Goal: Information Seeking & Learning: Learn about a topic

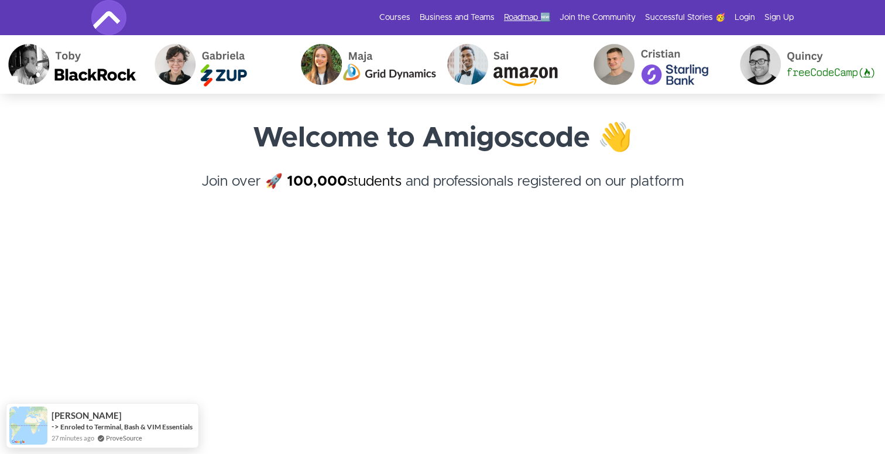
click at [540, 13] on link "Roadmap 🆕" at bounding box center [527, 18] width 46 height 12
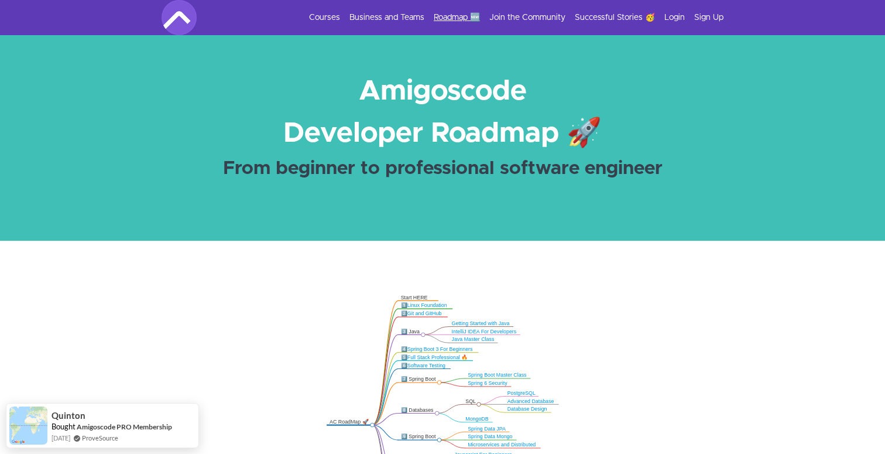
click at [452, 13] on link "Roadmap 🆕" at bounding box center [457, 18] width 46 height 12
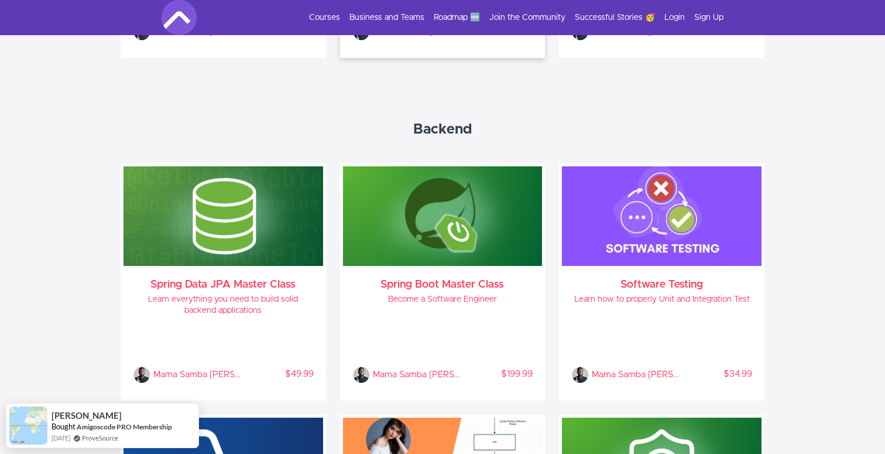
scroll to position [878, 0]
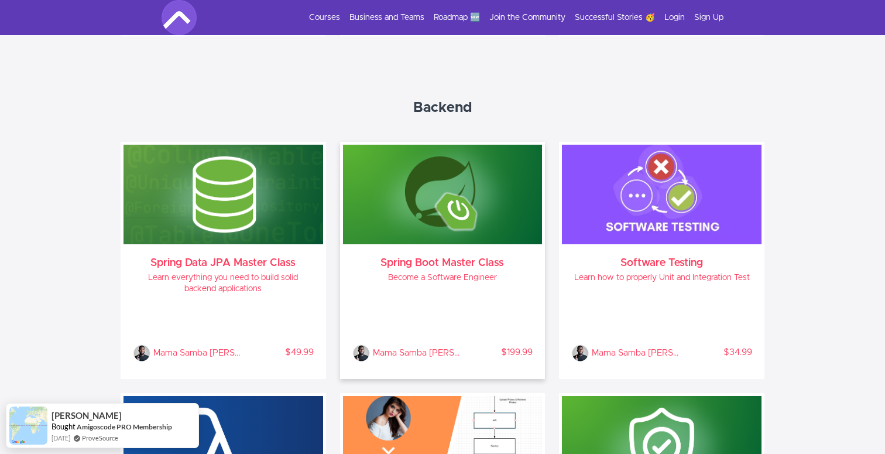
click at [438, 217] on img at bounding box center [443, 195] width 200 height 100
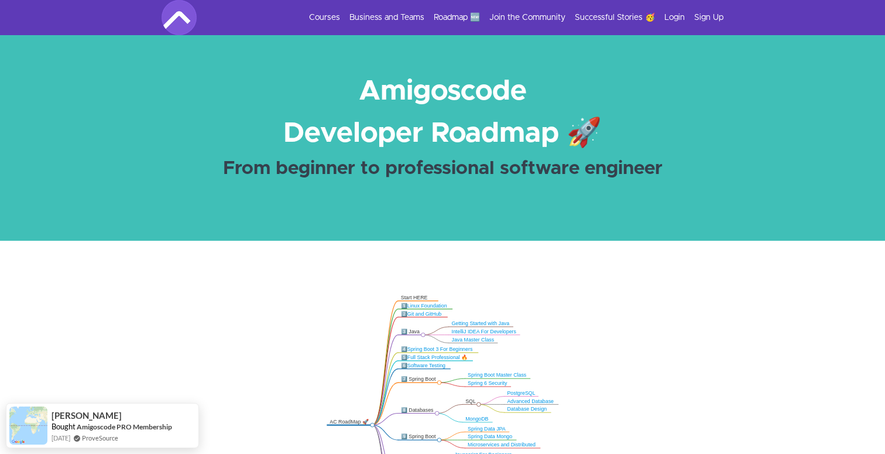
scroll to position [0, 0]
click at [322, 17] on link "Courses" at bounding box center [324, 18] width 31 height 12
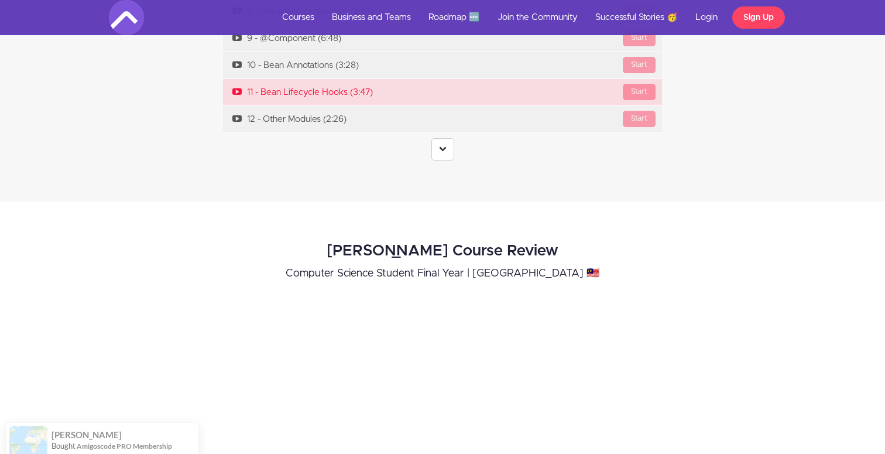
scroll to position [4228, 0]
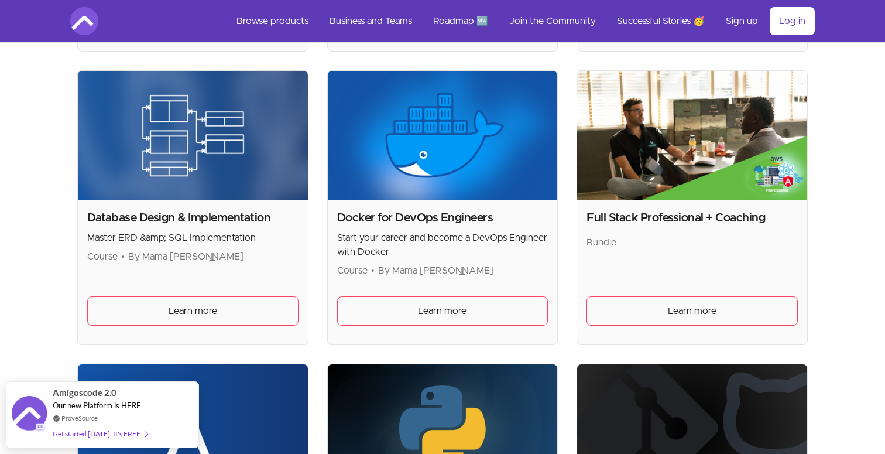
scroll to position [507, 0]
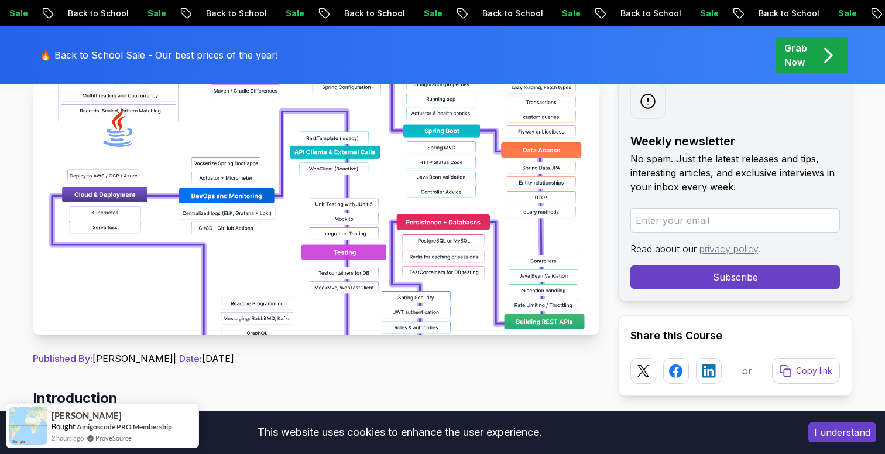
scroll to position [227, 0]
click at [402, 224] on img at bounding box center [316, 203] width 567 height 263
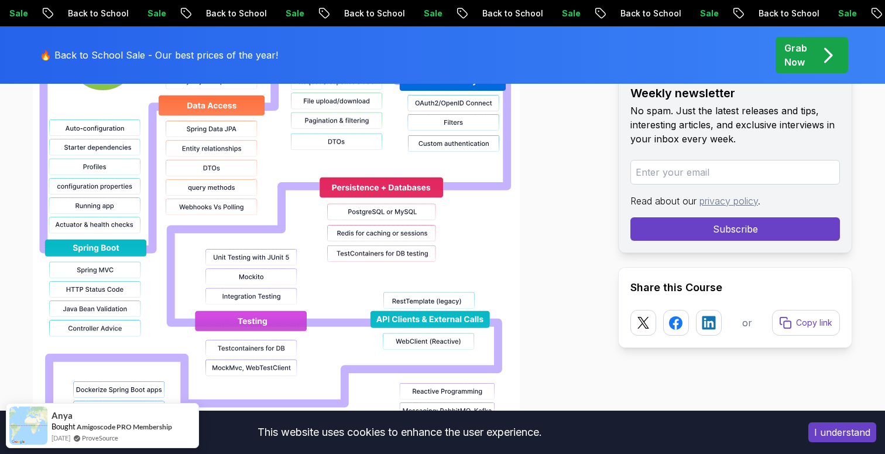
scroll to position [1162, 0]
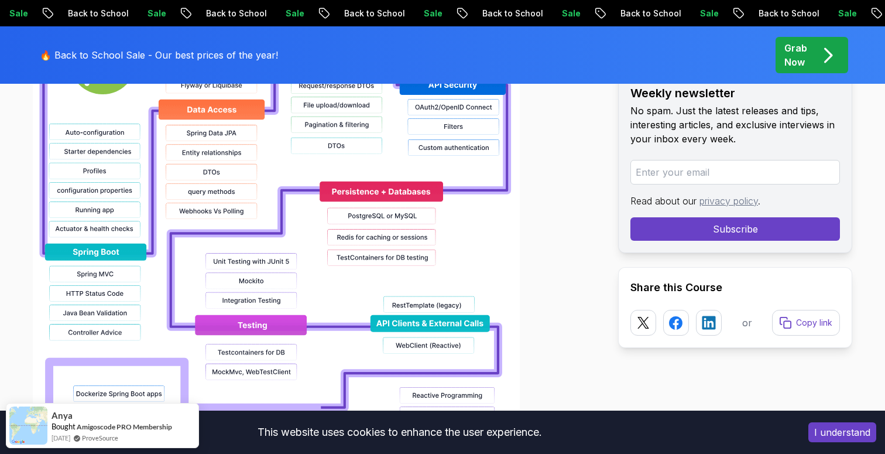
click at [584, 1] on div "Sale Back to School Sale Back to School Sale Back to School Sale Back to School…" at bounding box center [442, 13] width 885 height 26
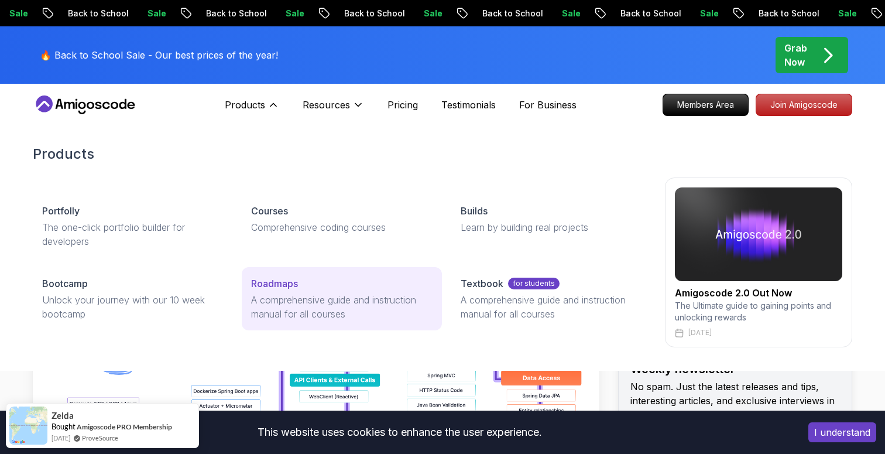
click at [373, 277] on div "Roadmaps" at bounding box center [341, 283] width 181 height 14
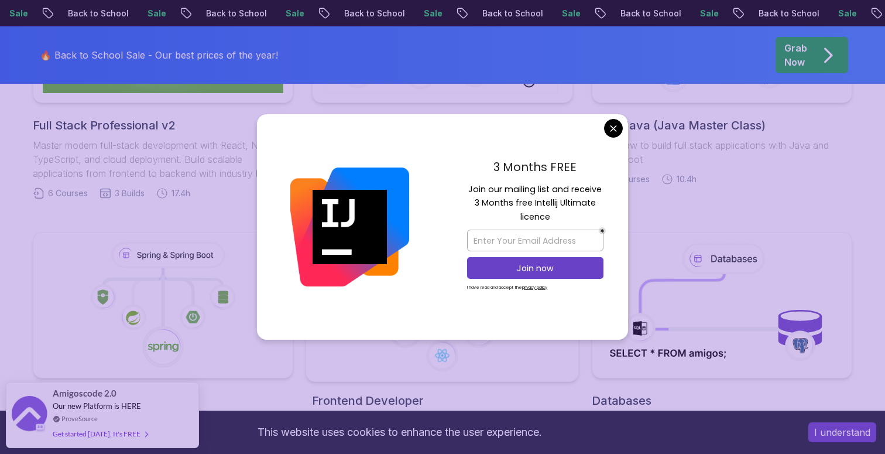
scroll to position [401, 0]
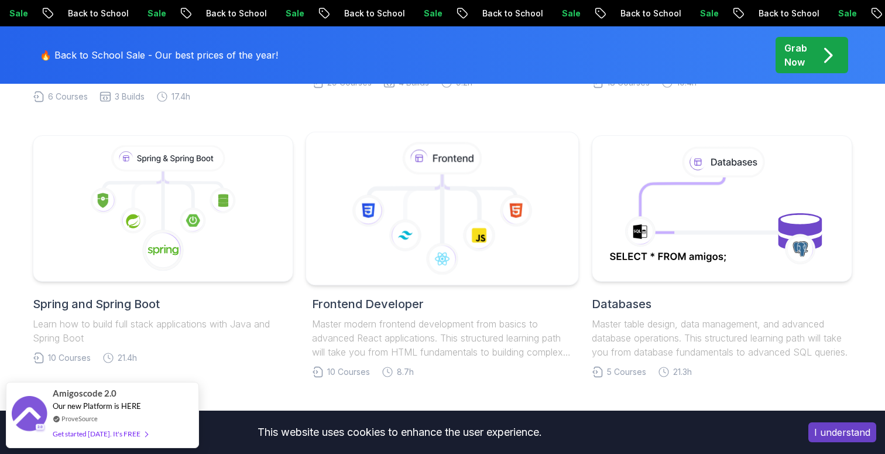
scroll to position [578, 0]
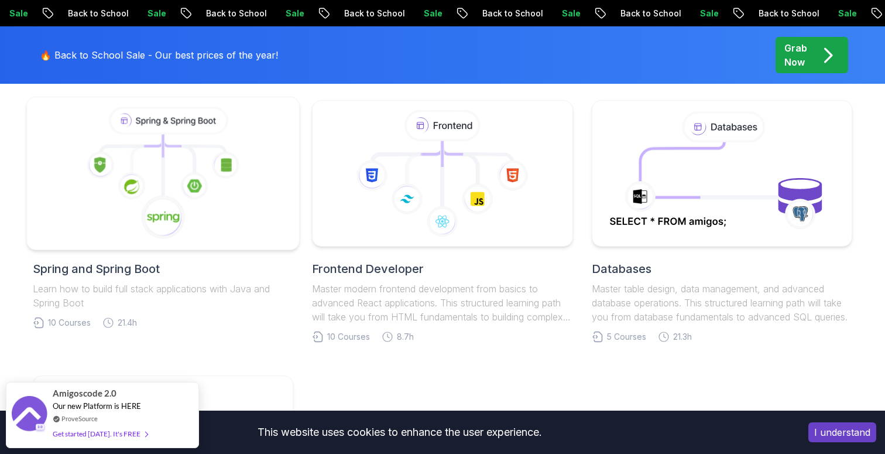
click at [163, 193] on icon at bounding box center [163, 164] width 0 height 61
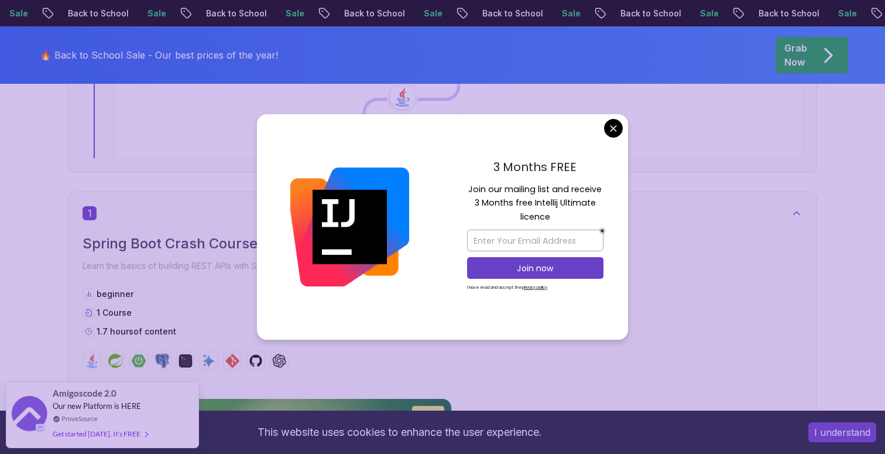
scroll to position [555, 0]
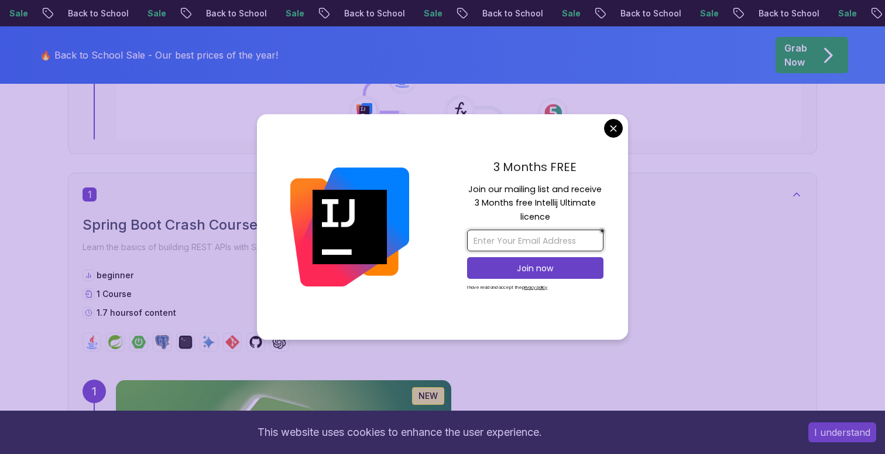
click at [492, 239] on input "email" at bounding box center [535, 240] width 136 height 22
type input "[EMAIL_ADDRESS][DOMAIN_NAME]"
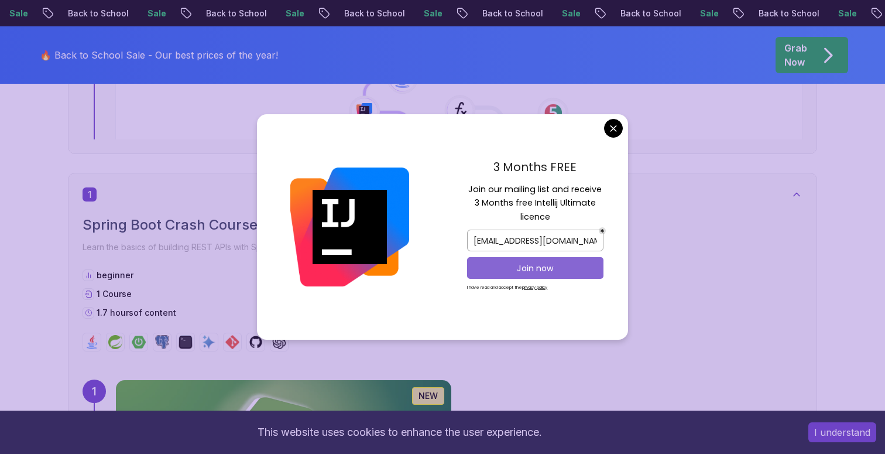
click at [500, 270] on p "Join now" at bounding box center [535, 268] width 111 height 12
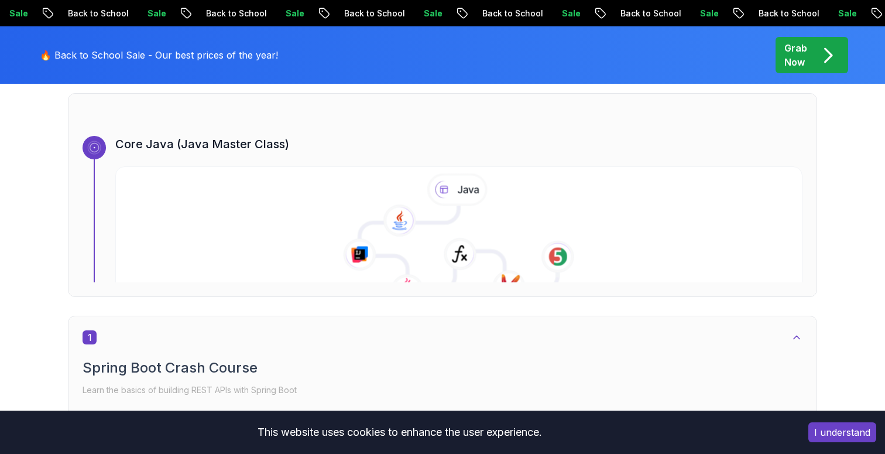
scroll to position [397, 0]
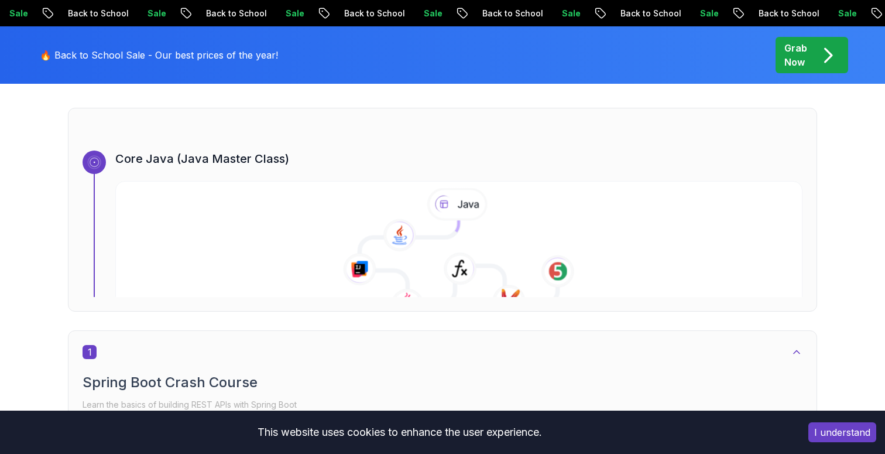
click at [406, 262] on icon at bounding box center [458, 262] width 198 height 84
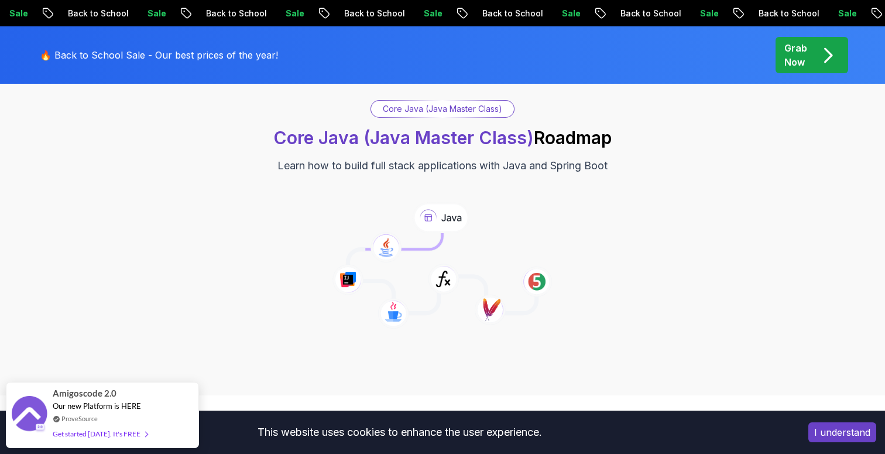
scroll to position [91, 0]
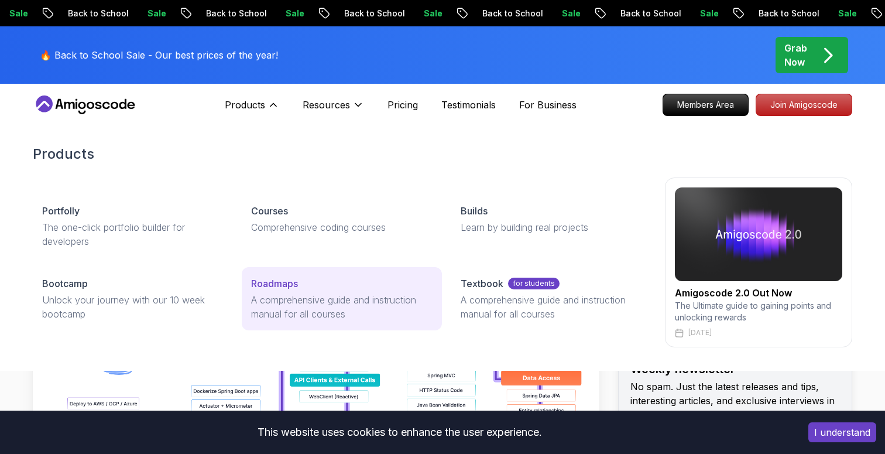
click at [296, 314] on p "A comprehensive guide and instruction manual for all courses" at bounding box center [341, 307] width 181 height 28
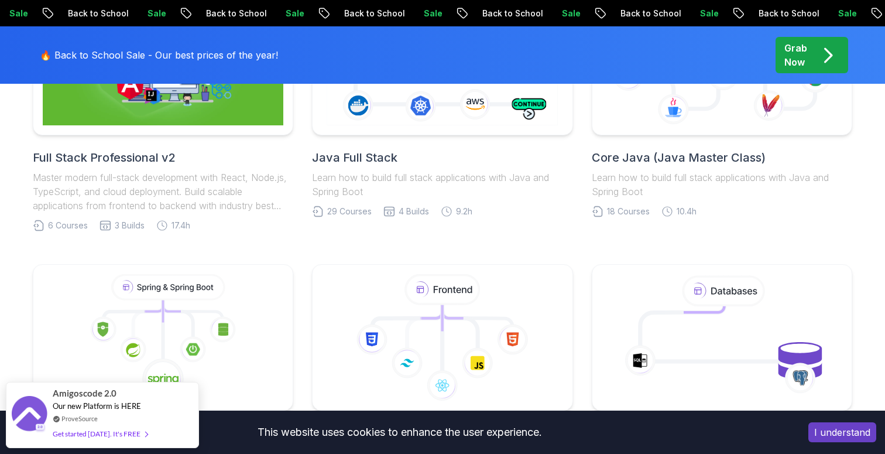
scroll to position [410, 0]
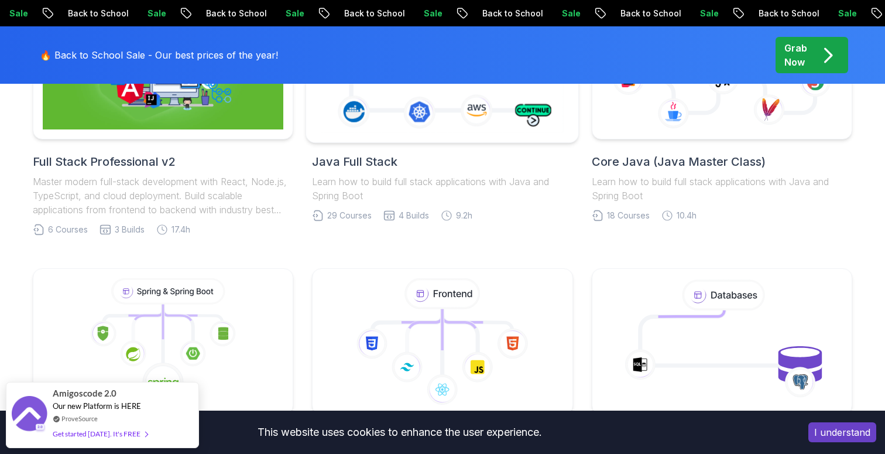
click at [431, 122] on icon at bounding box center [442, 66] width 248 height 138
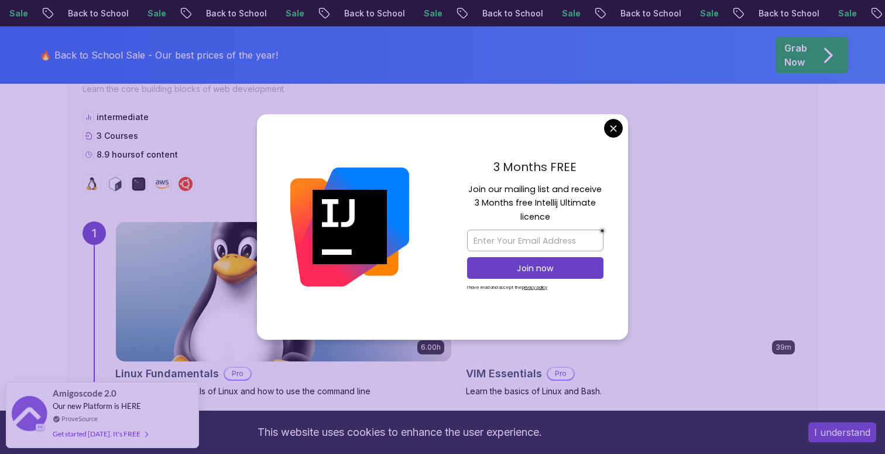
scroll to position [726, 0]
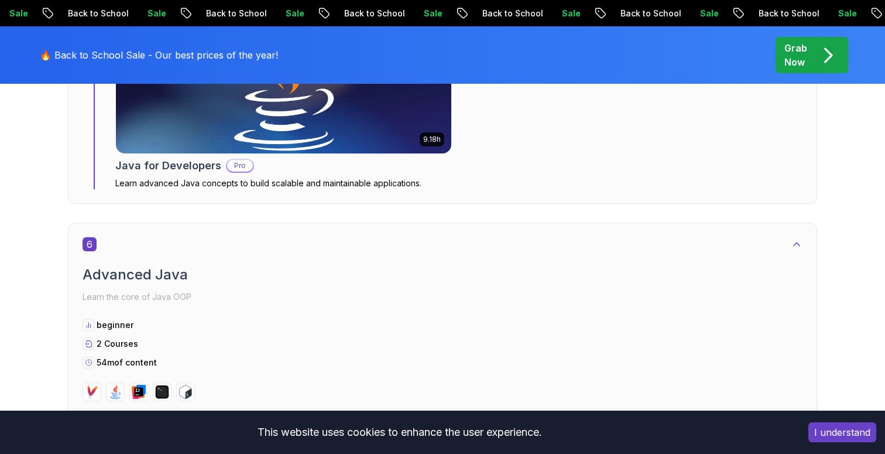
scroll to position [3093, 0]
